Goal: Book appointment/travel/reservation

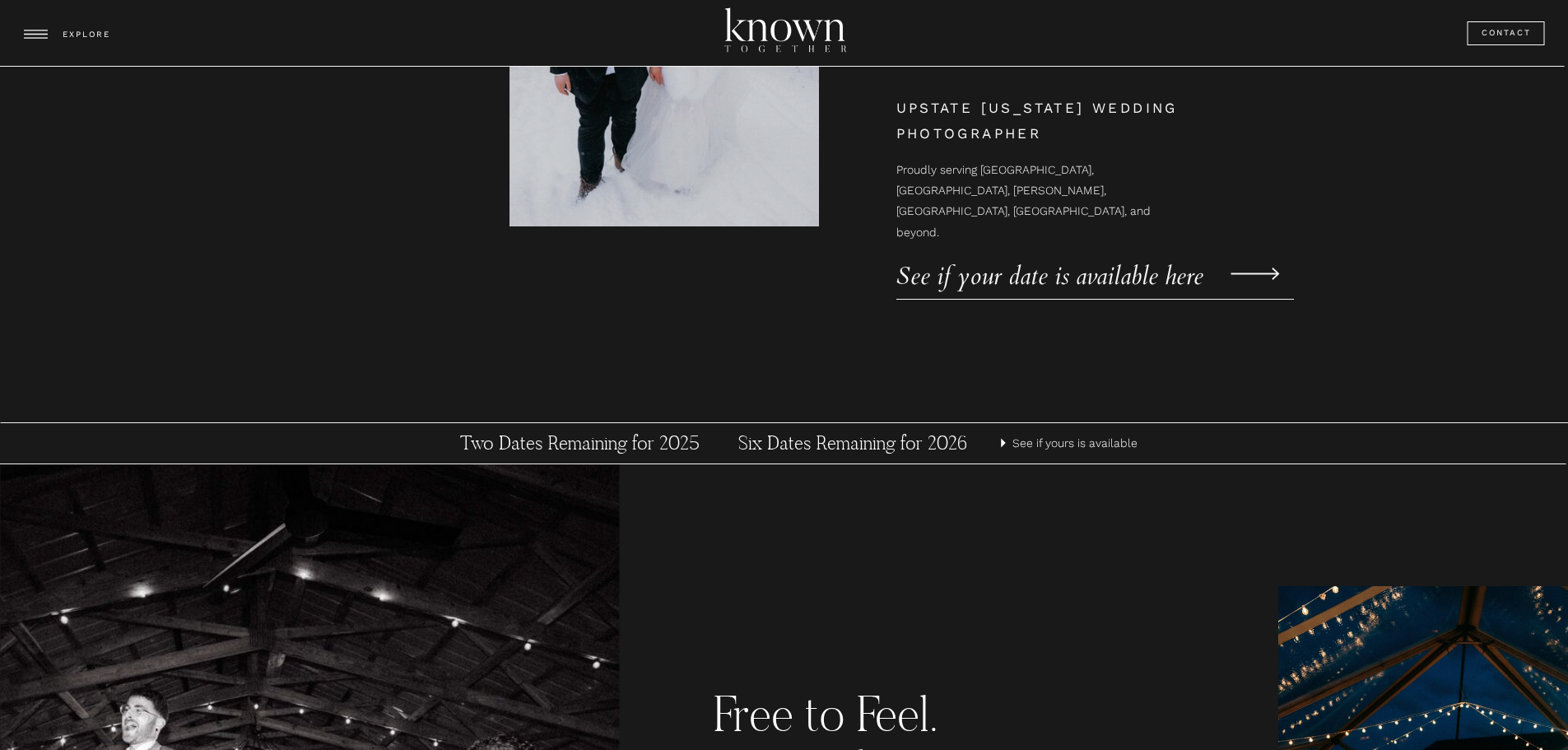
scroll to position [576, 0]
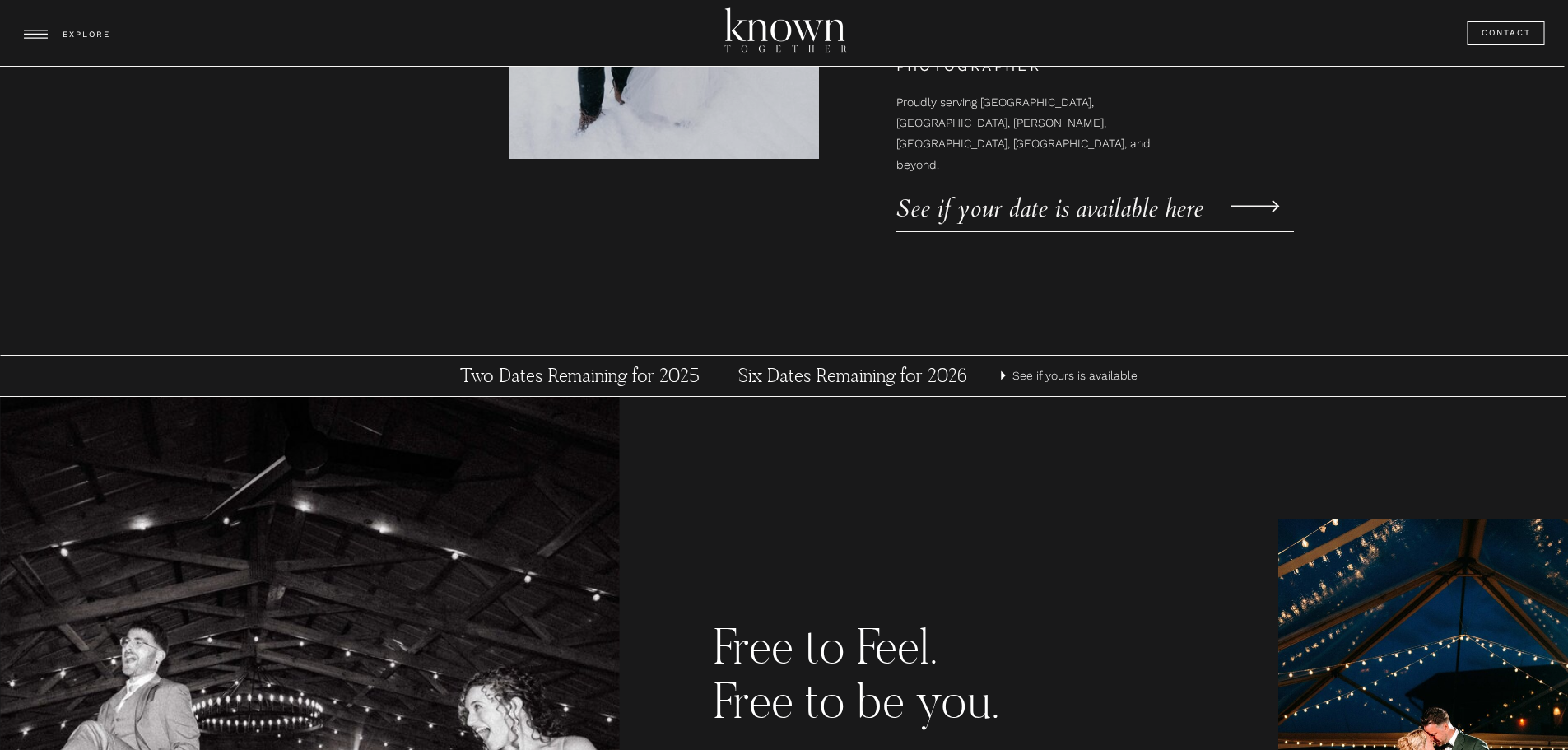
click at [985, 199] on p "See if your date is available here" at bounding box center [1067, 199] width 343 height 25
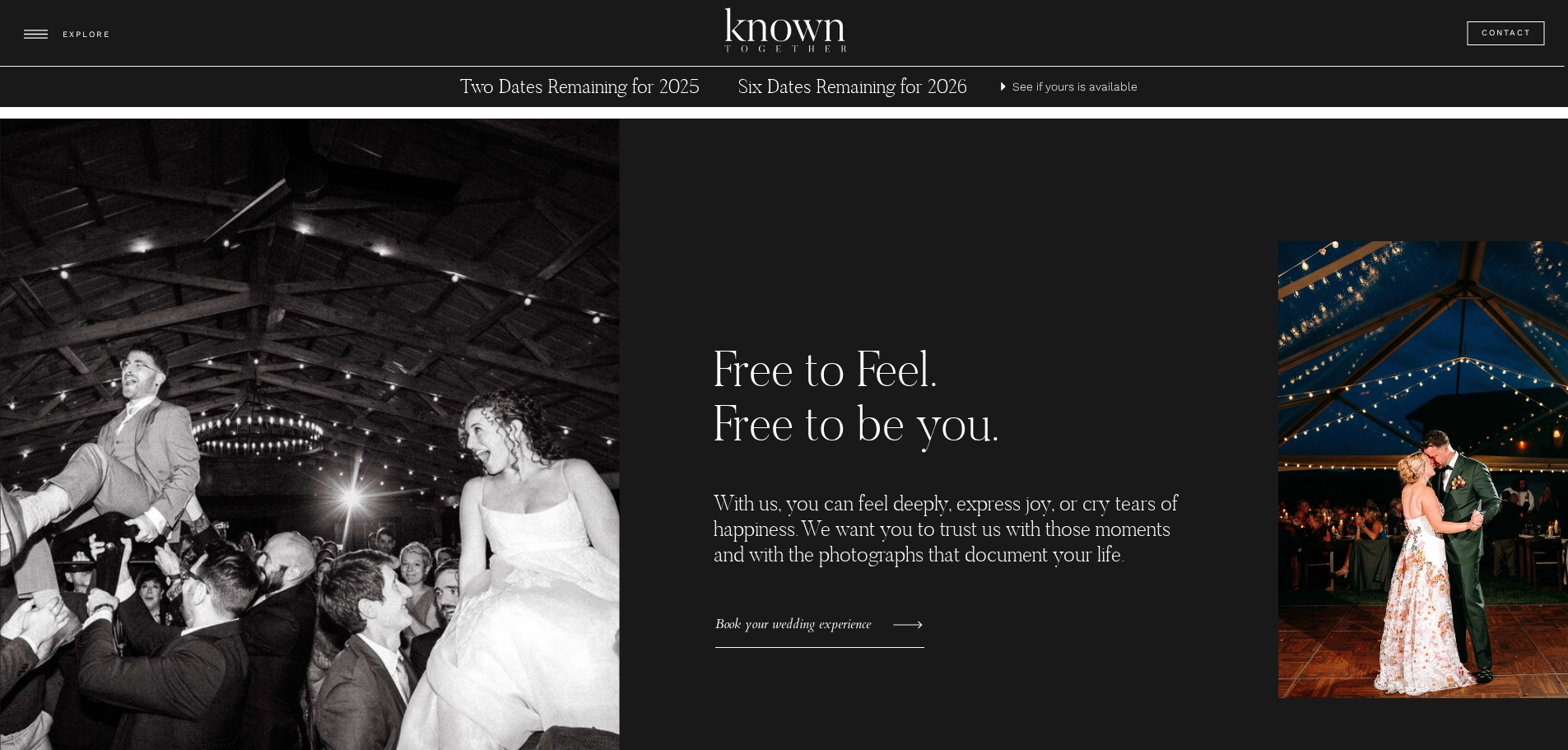
scroll to position [823, 0]
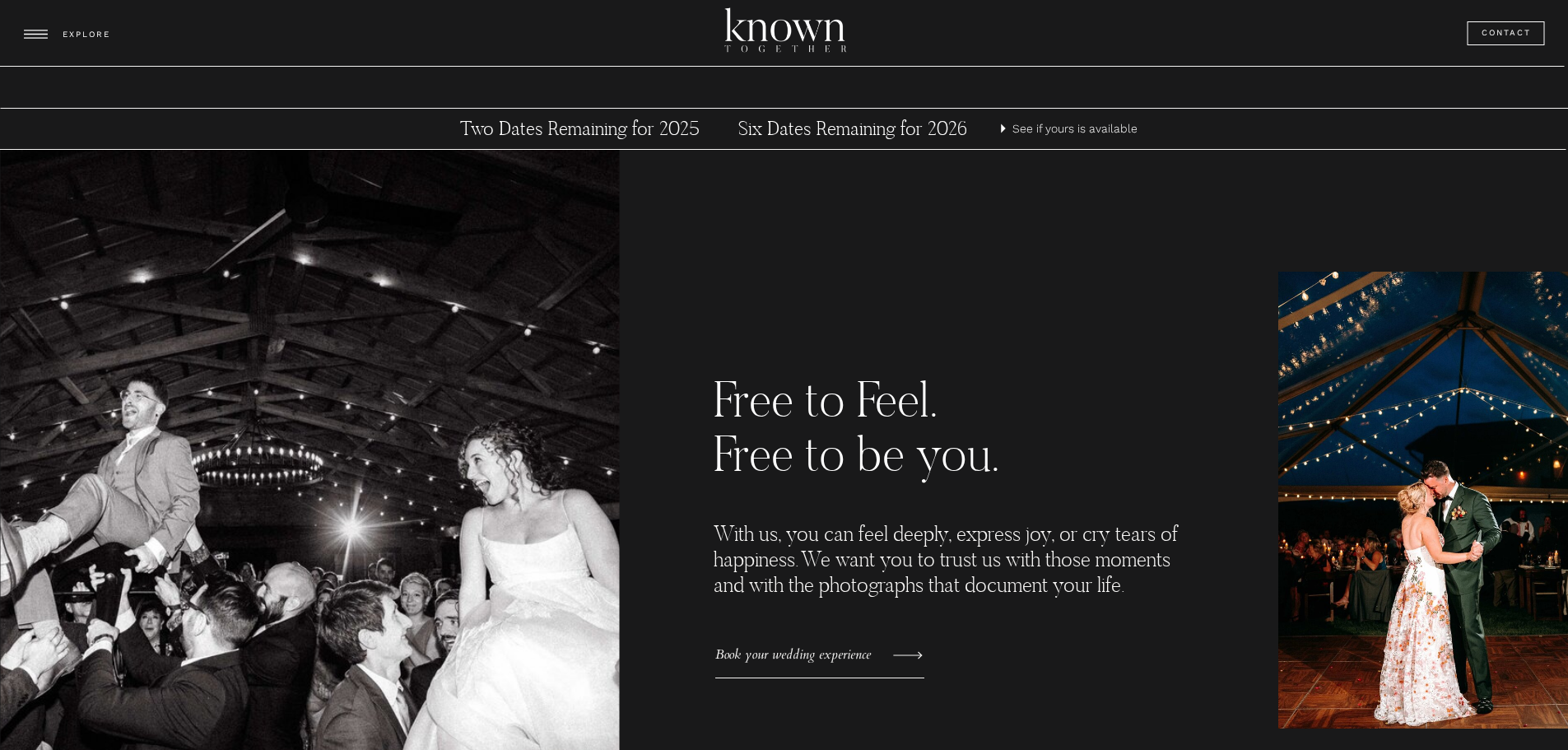
click at [1021, 129] on p "See if yours is available" at bounding box center [1077, 129] width 129 height 20
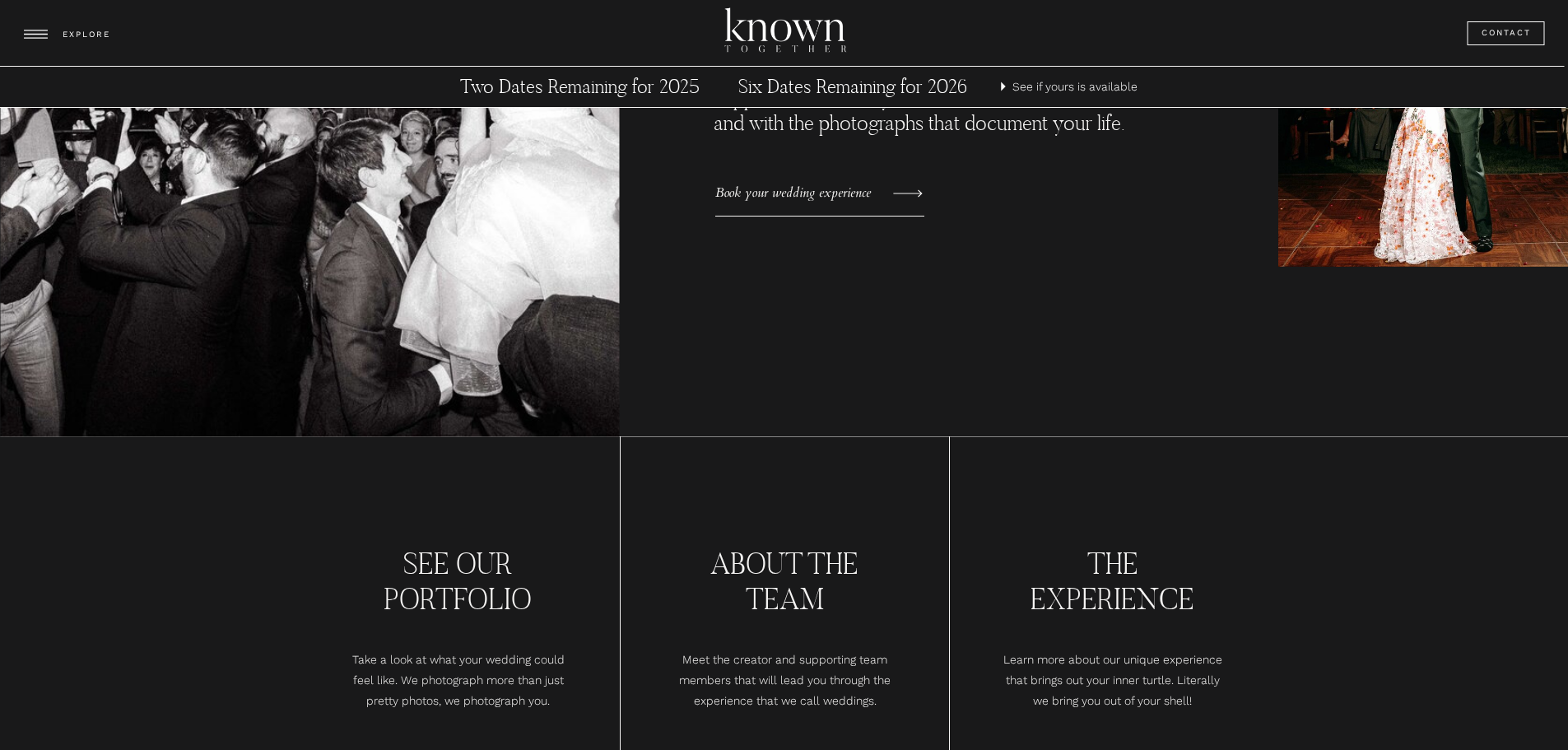
scroll to position [1646, 0]
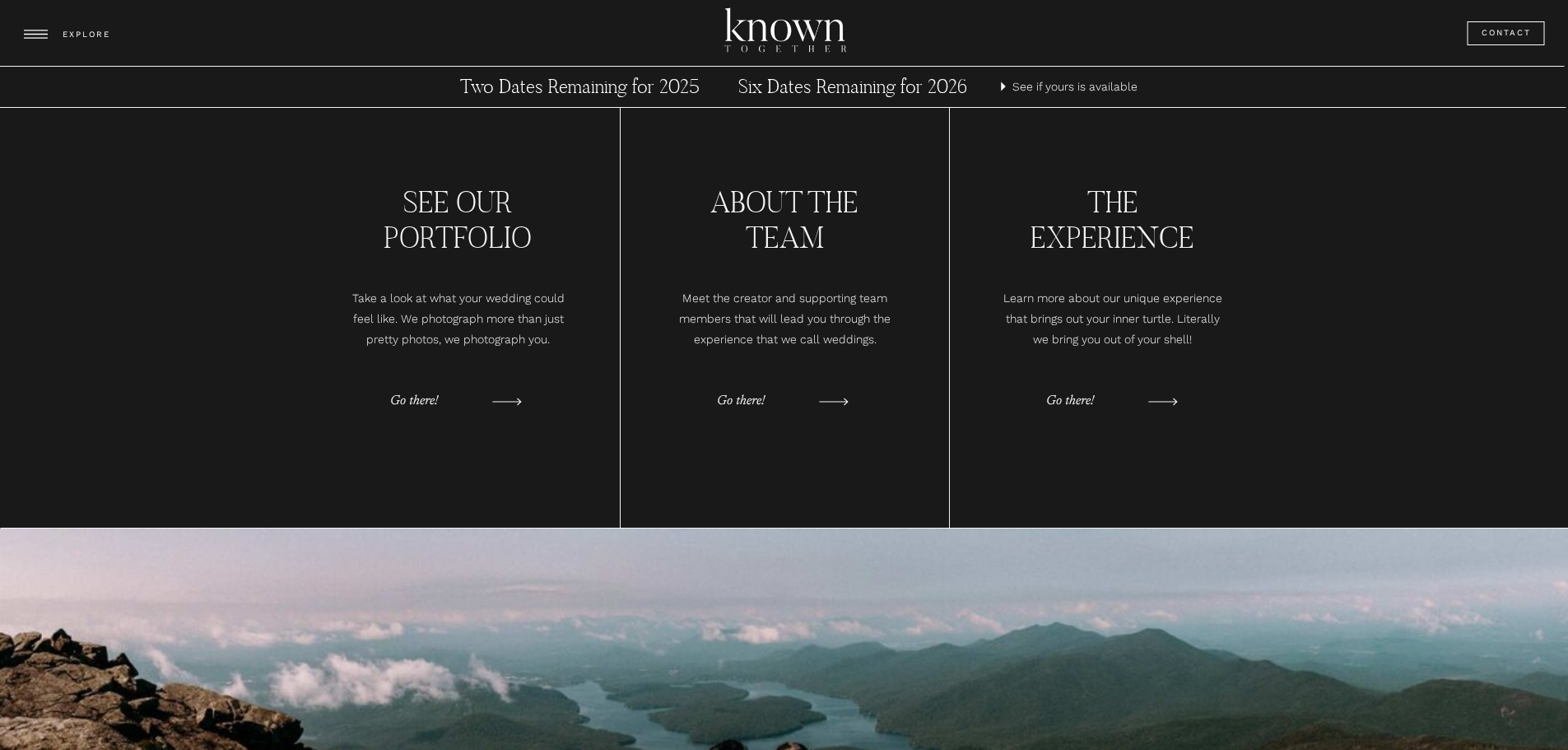
click at [414, 397] on p "Go there!" at bounding box center [430, 401] width 82 height 25
